Goal: Task Accomplishment & Management: Use online tool/utility

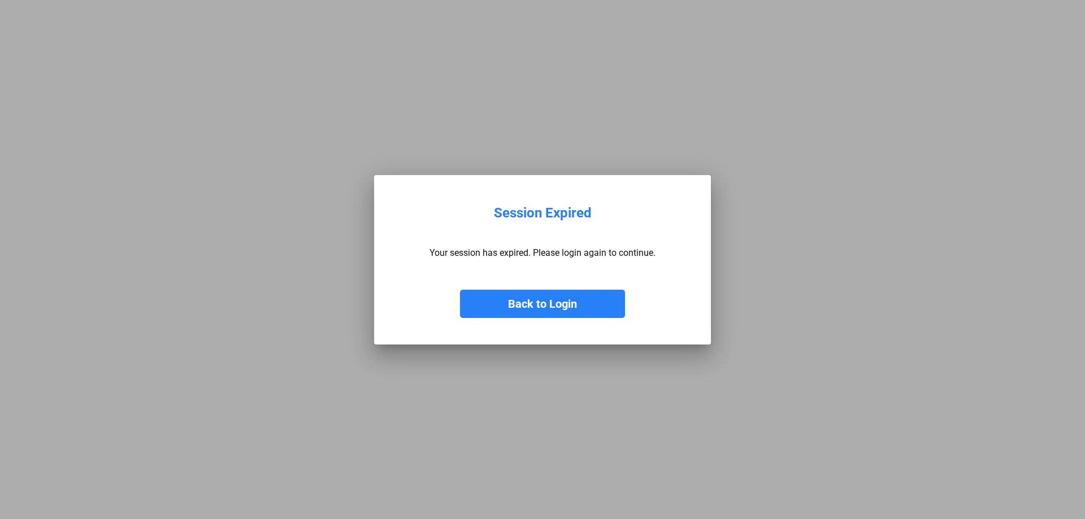
click at [571, 304] on button "Back to Login" at bounding box center [542, 304] width 165 height 28
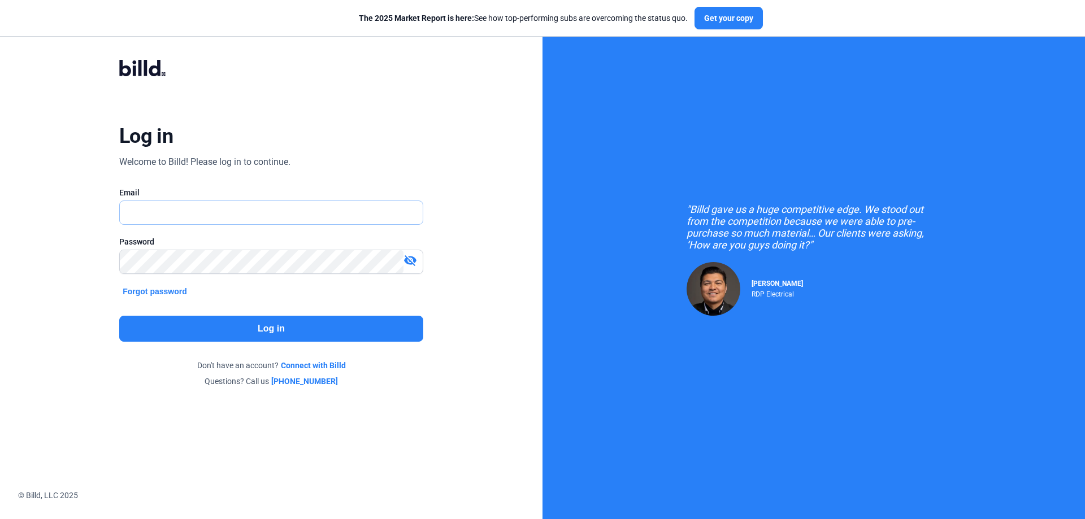
type input "[EMAIL_ADDRESS][DOMAIN_NAME]"
click at [237, 333] on button "Log in" at bounding box center [271, 329] width 304 height 26
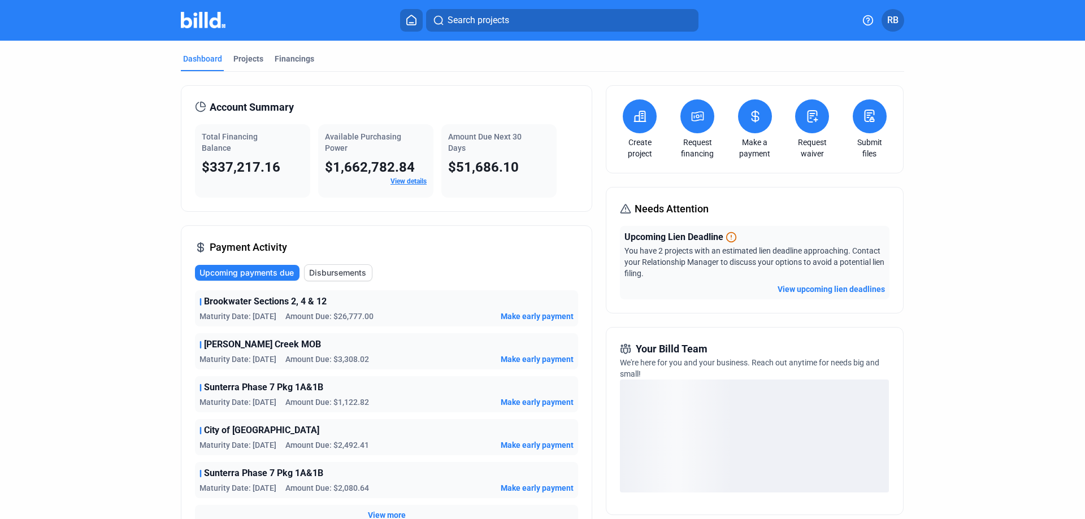
click at [818, 125] on button at bounding box center [812, 116] width 34 height 34
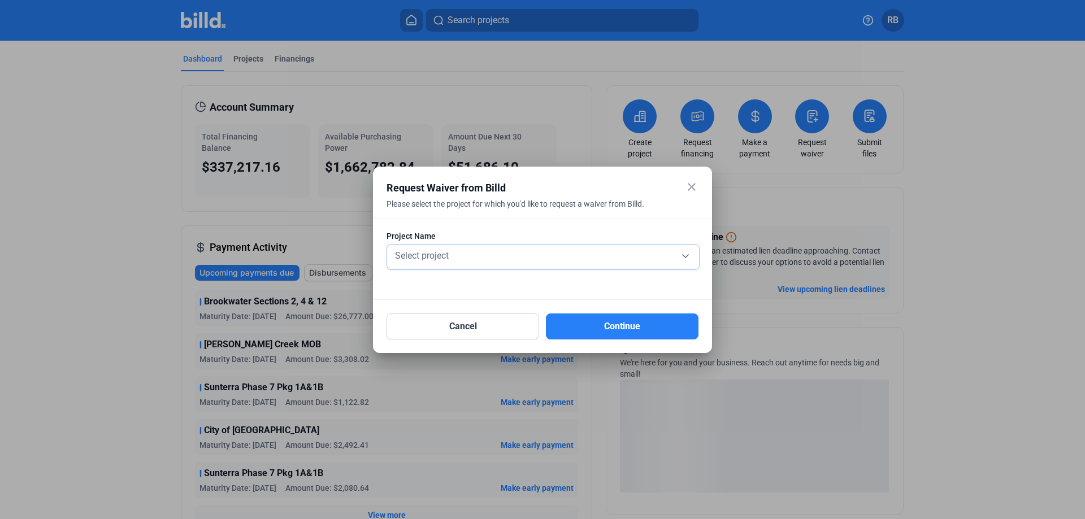
click at [467, 256] on div "Select project" at bounding box center [543, 255] width 301 height 16
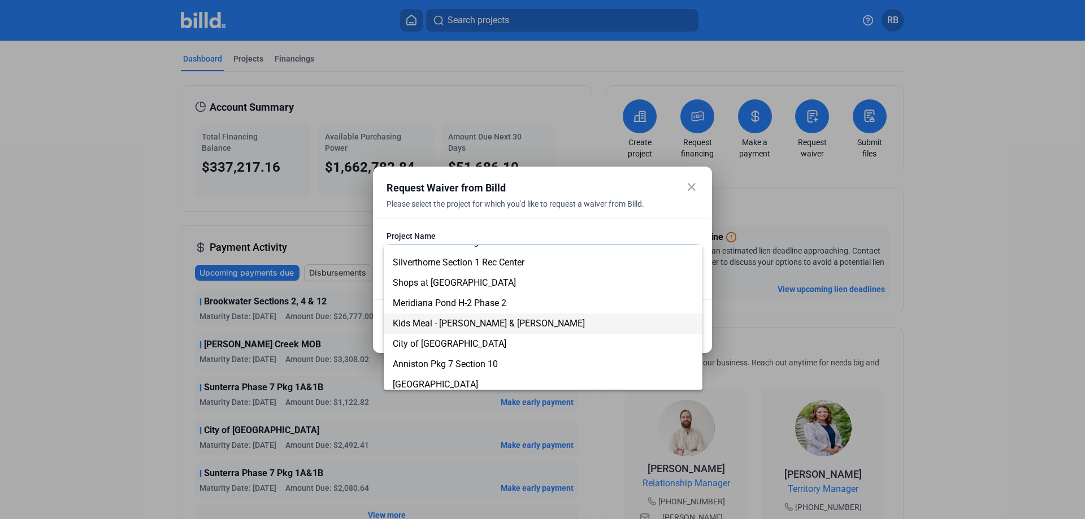
scroll to position [384, 0]
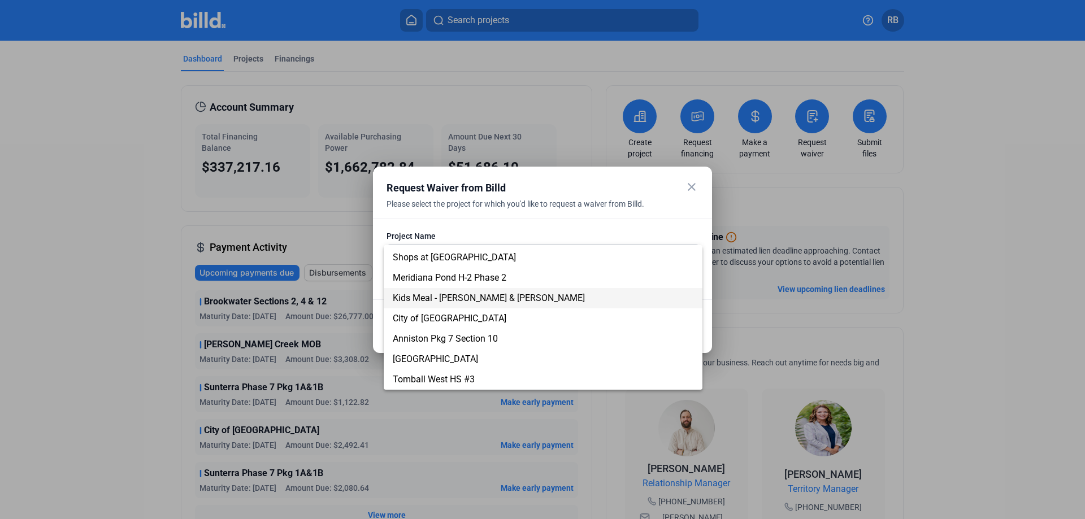
click at [431, 294] on span "Kids Meal - [PERSON_NAME] & [PERSON_NAME]" at bounding box center [489, 298] width 192 height 11
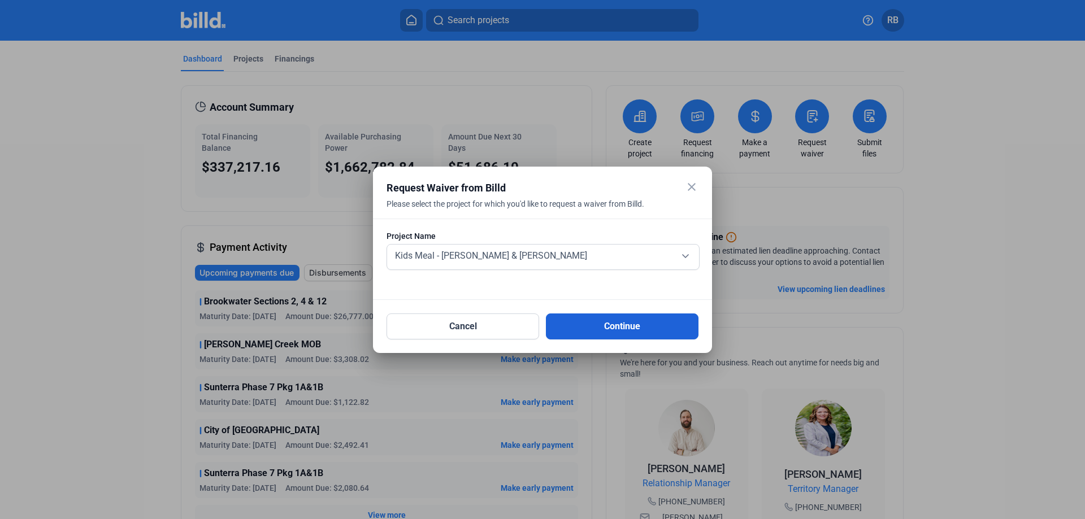
click at [610, 326] on button "Continue" at bounding box center [622, 327] width 153 height 26
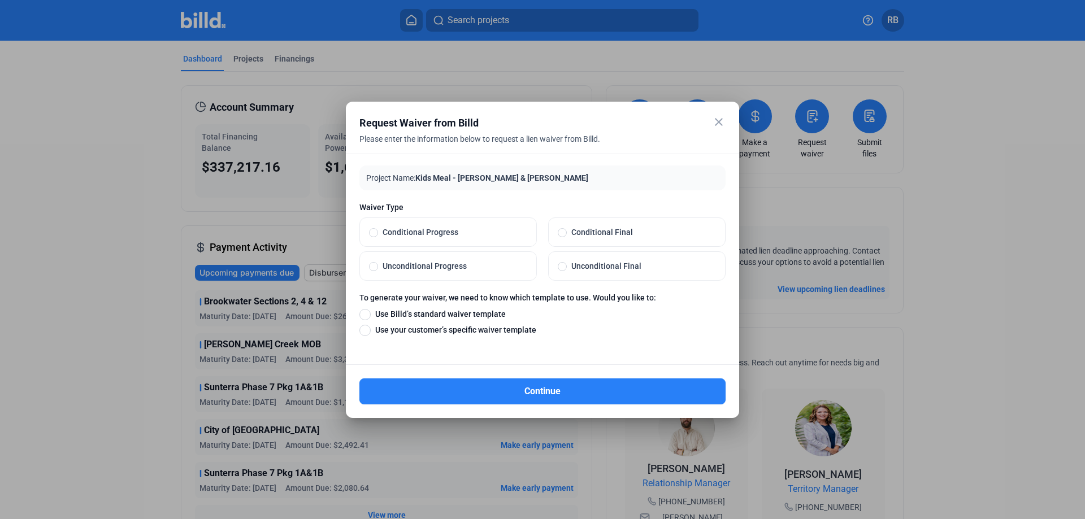
click at [447, 268] on span "Unconditional Progress" at bounding box center [452, 266] width 149 height 11
click at [378, 268] on input "Unconditional Progress" at bounding box center [373, 266] width 9 height 10
radio input "true"
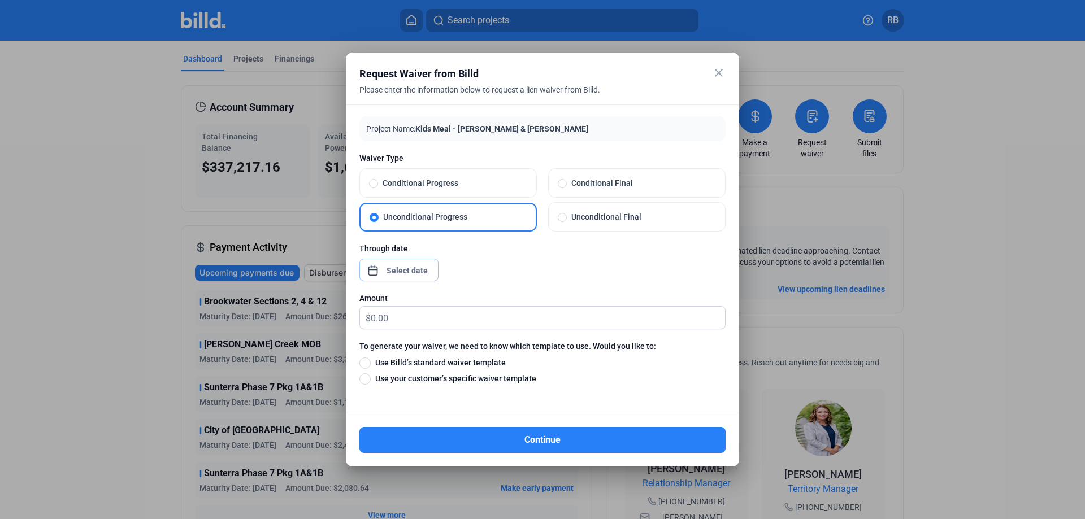
click at [390, 269] on div "close Request Waiver from Billd Please enter the information below to request a…" at bounding box center [542, 259] width 1085 height 519
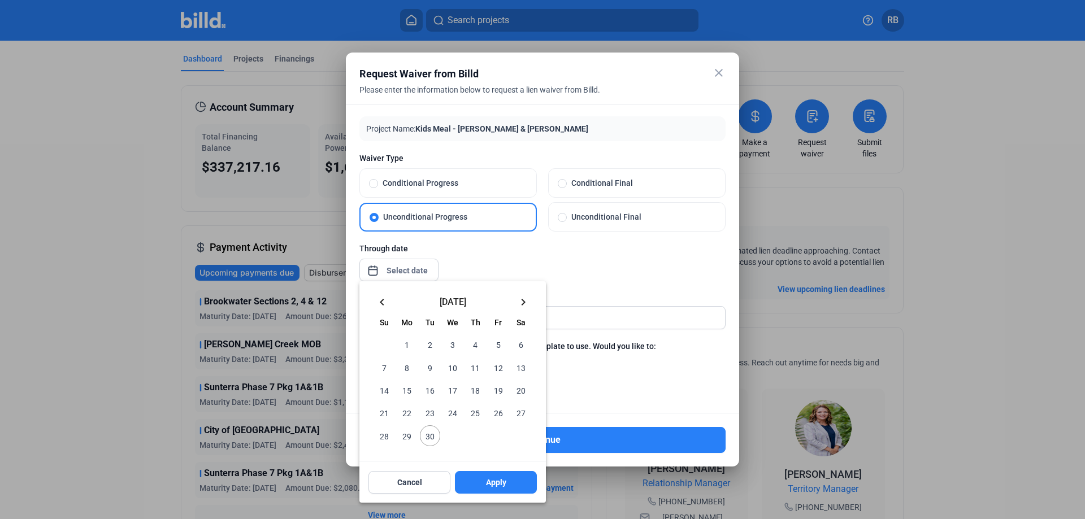
click at [387, 305] on mat-icon "keyboard_arrow_left" at bounding box center [382, 303] width 14 height 14
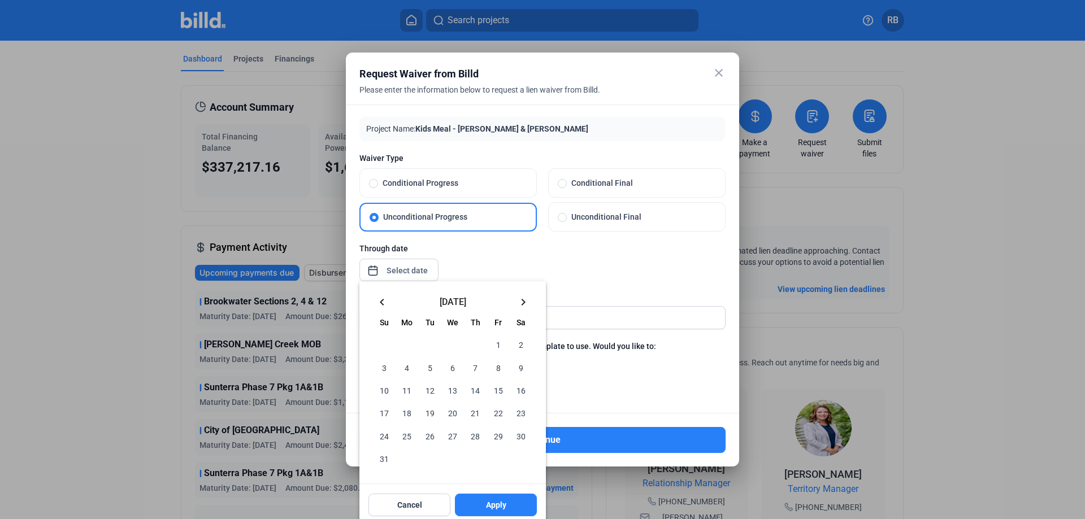
click at [385, 302] on mat-icon "keyboard_arrow_left" at bounding box center [382, 303] width 14 height 14
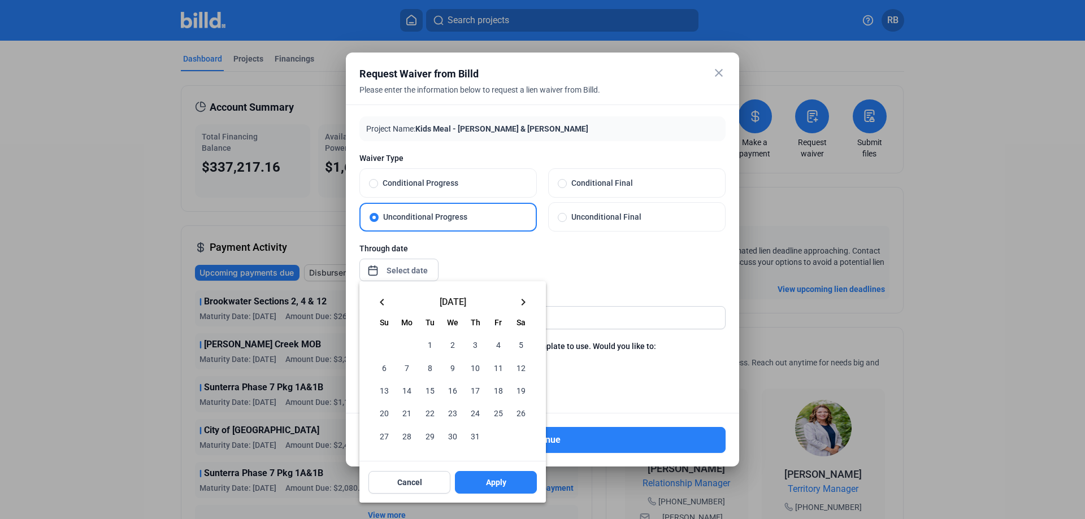
click at [385, 302] on mat-icon "keyboard_arrow_left" at bounding box center [382, 303] width 14 height 14
click at [519, 436] on span "31" at bounding box center [521, 436] width 20 height 20
click at [511, 482] on button "Apply" at bounding box center [496, 482] width 82 height 23
type input "[DATE]"
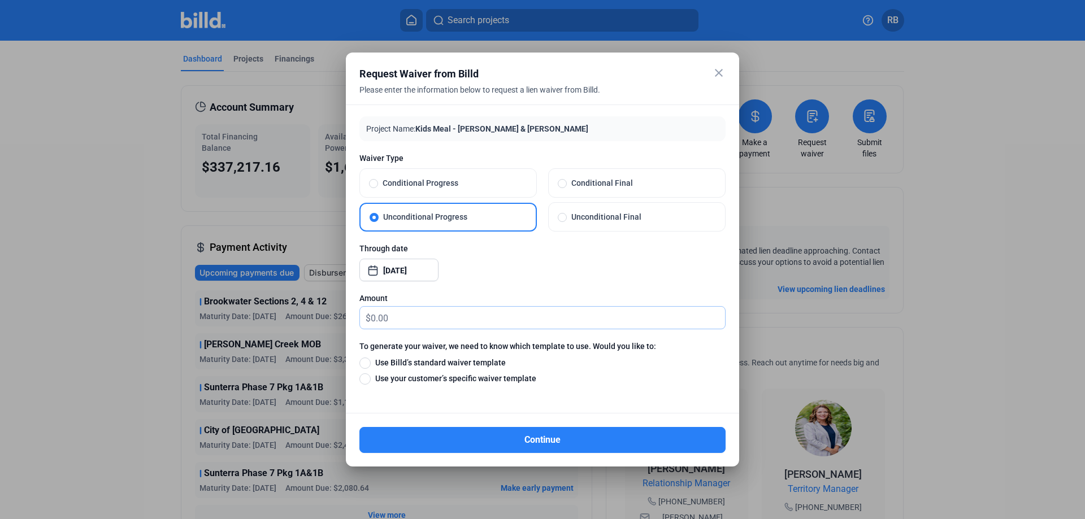
click at [422, 326] on input "text" at bounding box center [548, 318] width 354 height 22
type input "9,615.20"
click at [493, 360] on span "Use Billd’s standard waiver template" at bounding box center [438, 362] width 135 height 11
click at [371, 360] on input "Use Billd’s standard waiver template" at bounding box center [364, 363] width 11 height 12
radio input "true"
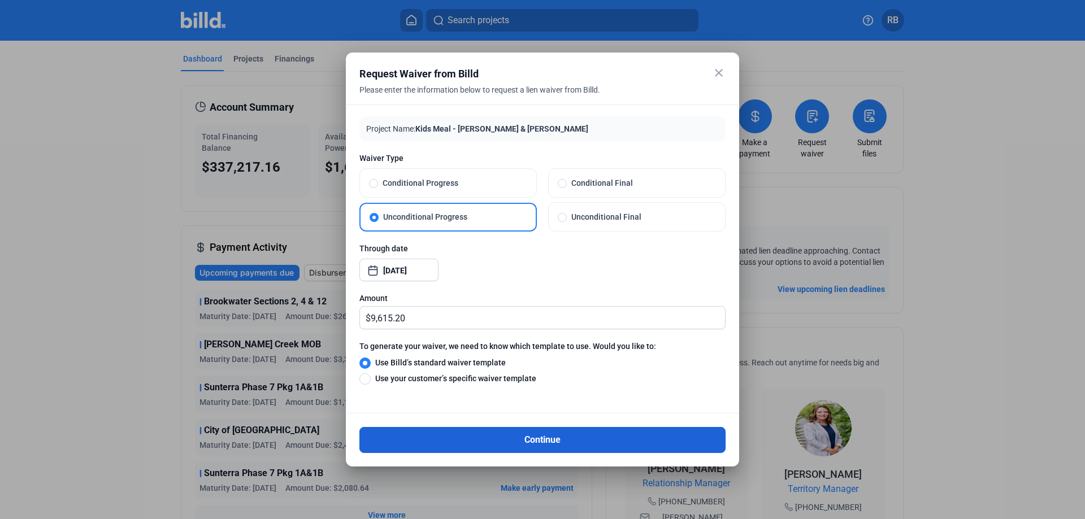
click at [588, 437] on button "Continue" at bounding box center [542, 440] width 366 height 26
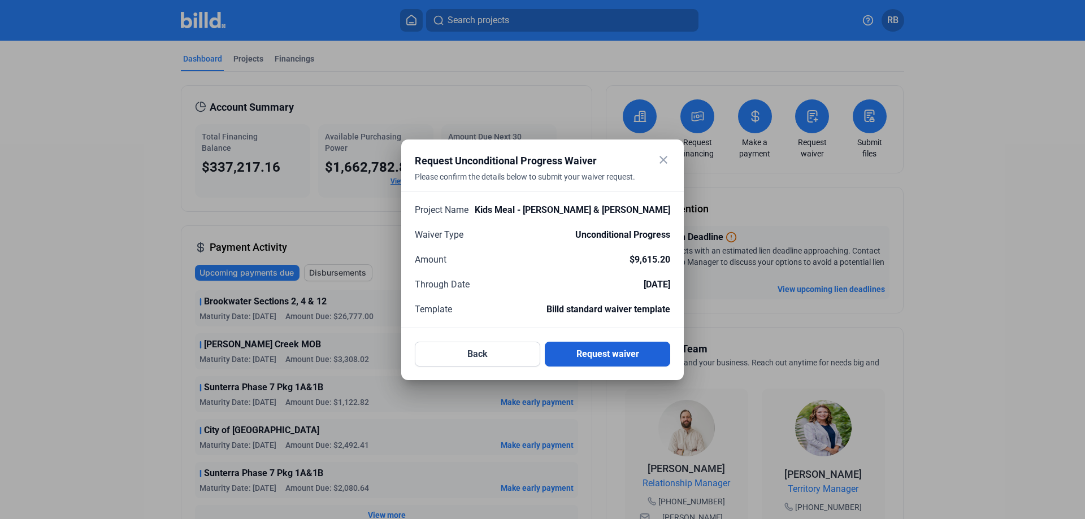
click at [601, 351] on button "Request waiver" at bounding box center [607, 354] width 125 height 25
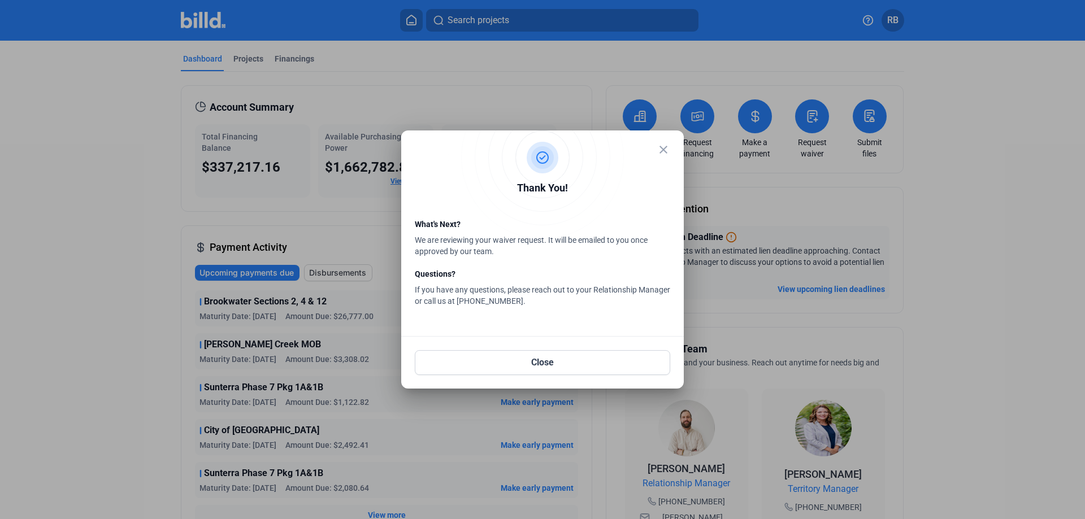
click at [667, 149] on mat-icon "close" at bounding box center [664, 150] width 14 height 14
